Goal: Navigation & Orientation: Find specific page/section

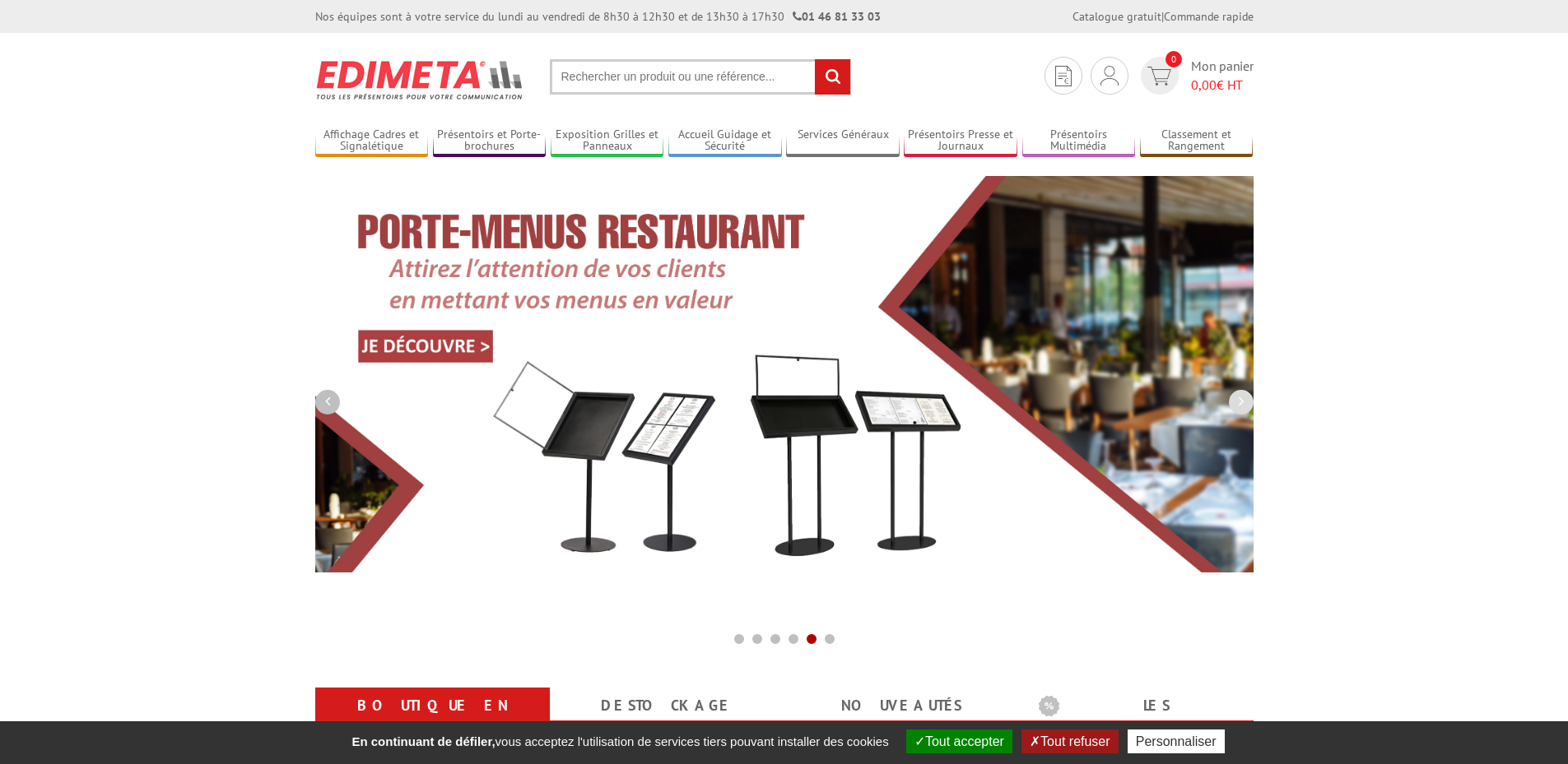
click at [329, 397] on icon "button" at bounding box center [328, 401] width 5 height 15
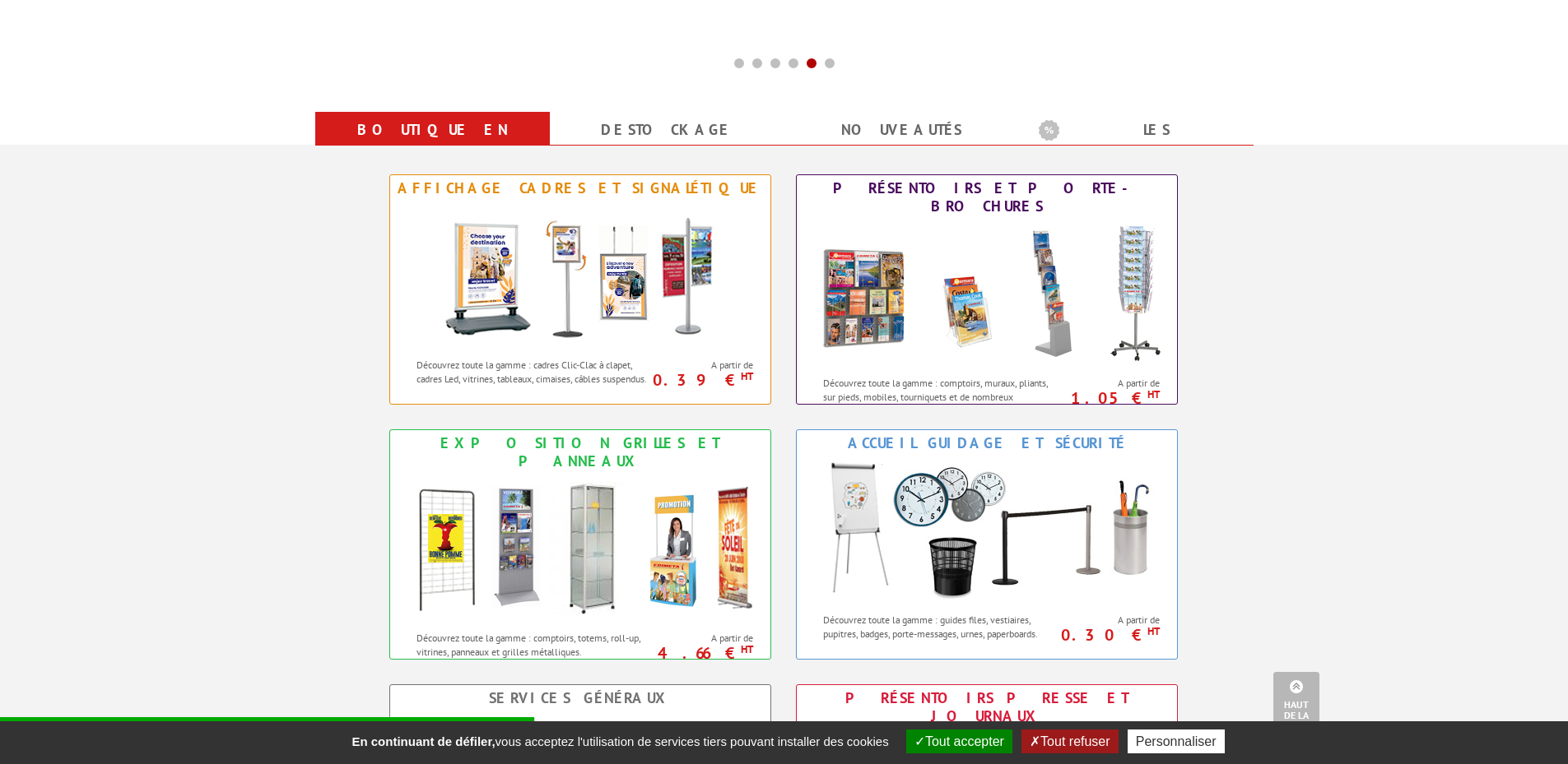
scroll to position [658, 0]
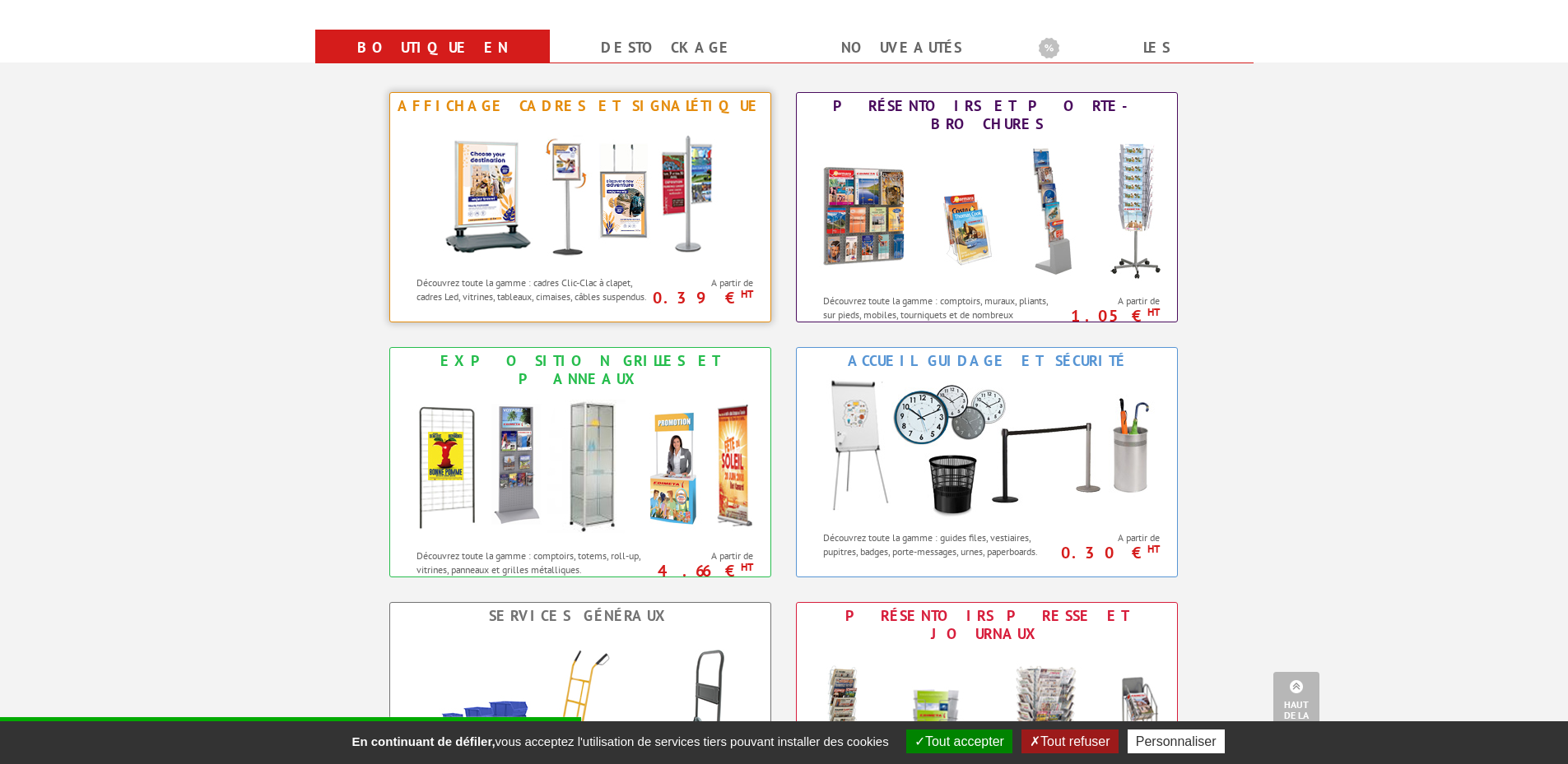
click at [618, 121] on img at bounding box center [580, 193] width 304 height 148
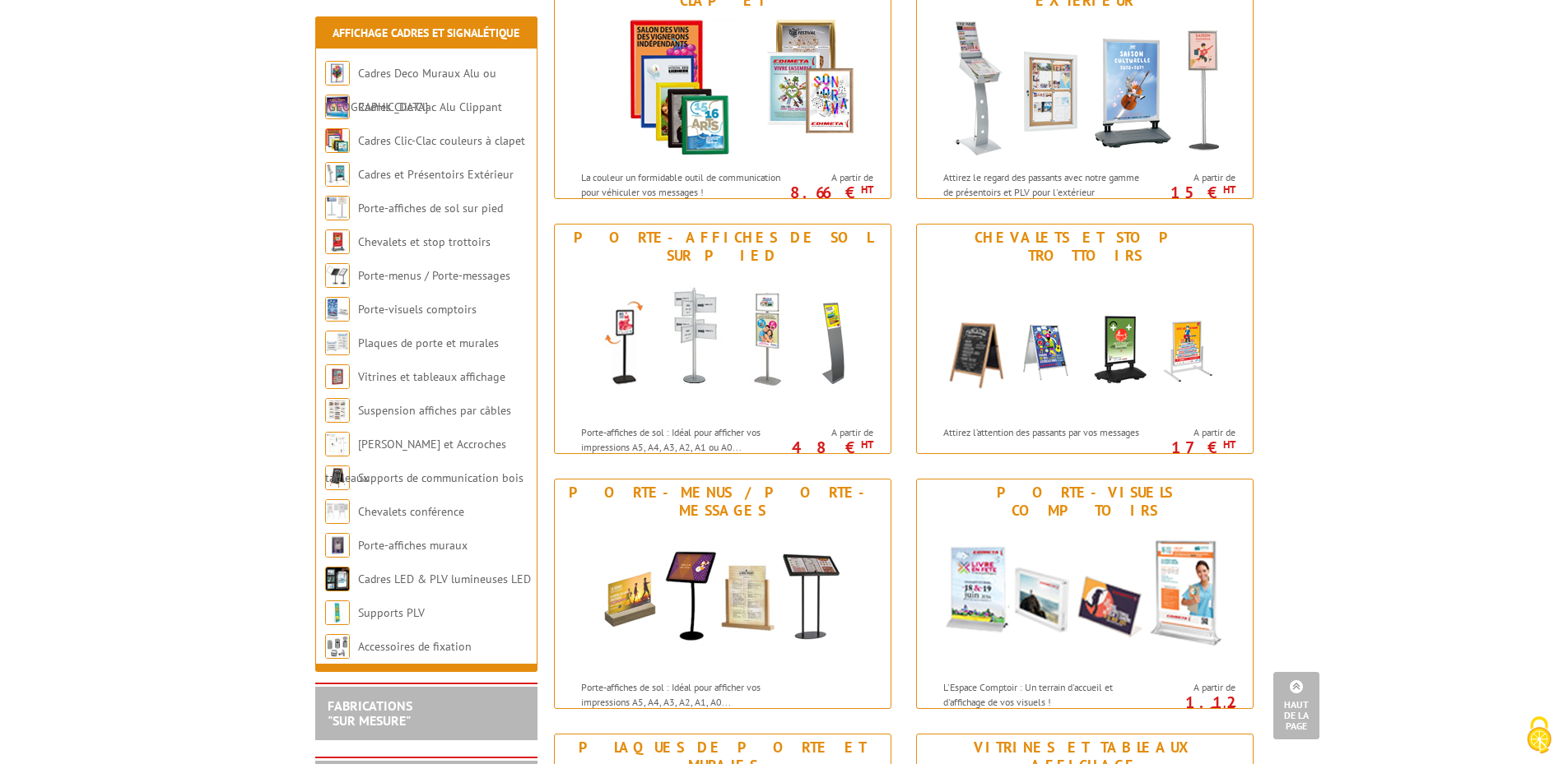
scroll to position [412, 0]
